Goal: Book appointment/travel/reservation

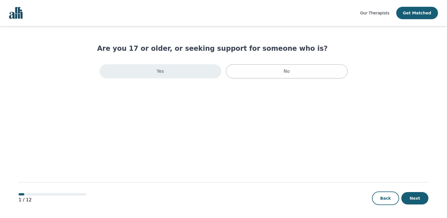
click at [129, 70] on div "Yes" at bounding box center [160, 71] width 122 height 14
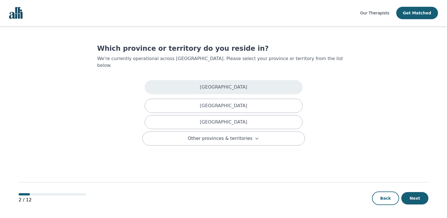
click at [196, 83] on div "[GEOGRAPHIC_DATA]" at bounding box center [224, 87] width 158 height 14
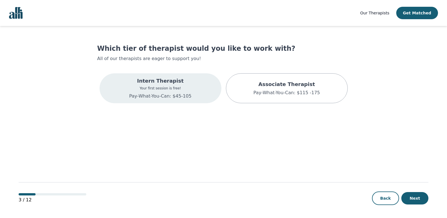
click at [185, 90] on p "Your first session is free!" at bounding box center [160, 88] width 62 height 5
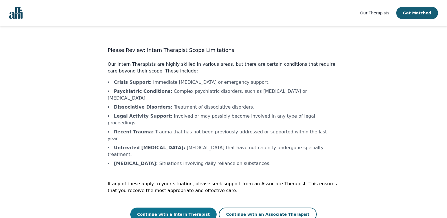
click at [183, 207] on button "Continue with a Intern Therapist" at bounding box center [173, 214] width 86 height 14
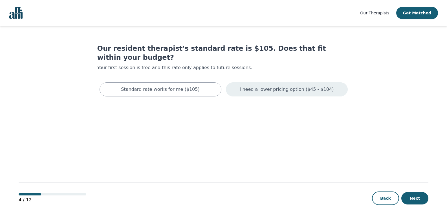
click at [256, 86] on p "I need a lower pricing option ($45 - $104)" at bounding box center [287, 89] width 94 height 7
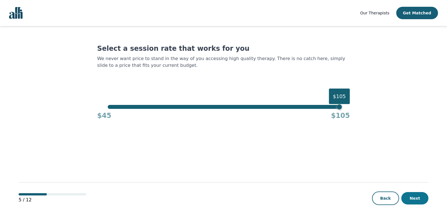
click at [421, 199] on button "Next" at bounding box center [414, 198] width 27 height 12
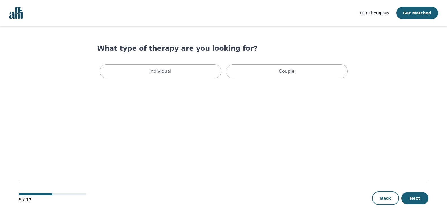
click at [301, 64] on div "Individual Couple" at bounding box center [223, 71] width 252 height 19
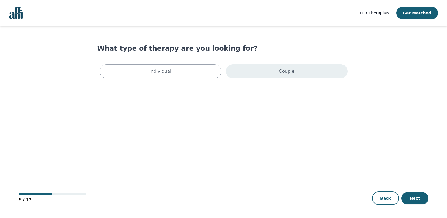
click at [293, 70] on p "Couple" at bounding box center [287, 71] width 16 height 7
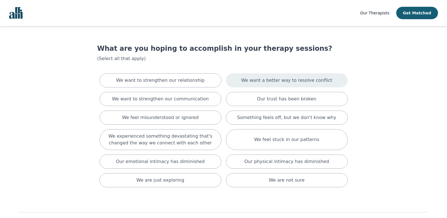
click at [279, 77] on div "We want a better way to resolve conflict" at bounding box center [287, 80] width 122 height 14
